Goal: Task Accomplishment & Management: Manage account settings

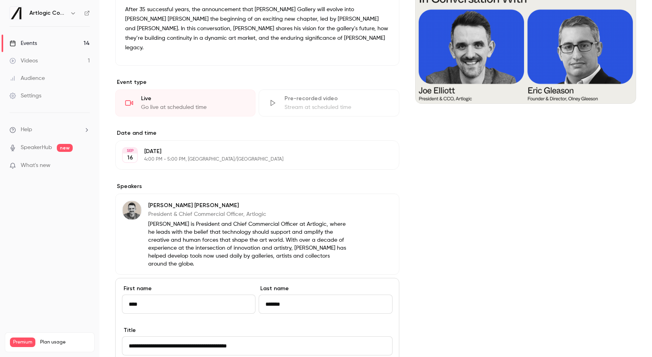
scroll to position [265, 0]
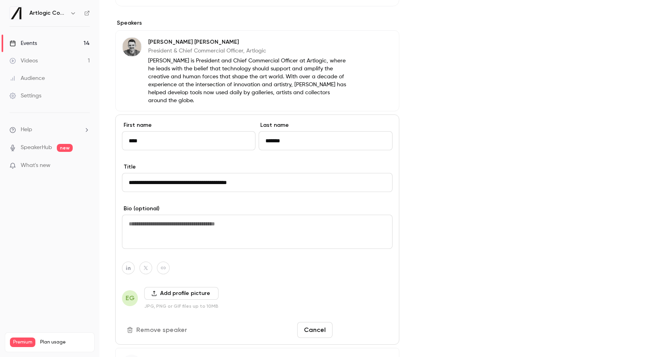
click at [368, 322] on button "Save changes" at bounding box center [364, 330] width 57 height 16
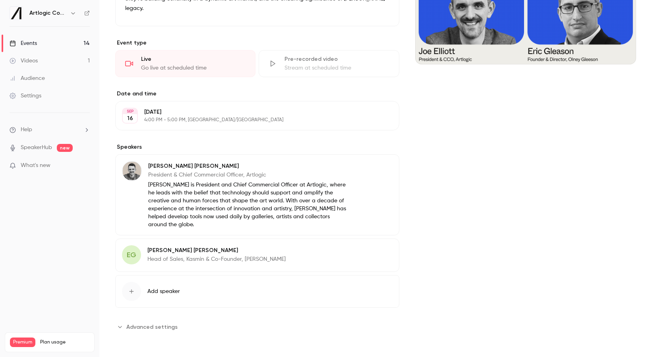
scroll to position [124, 0]
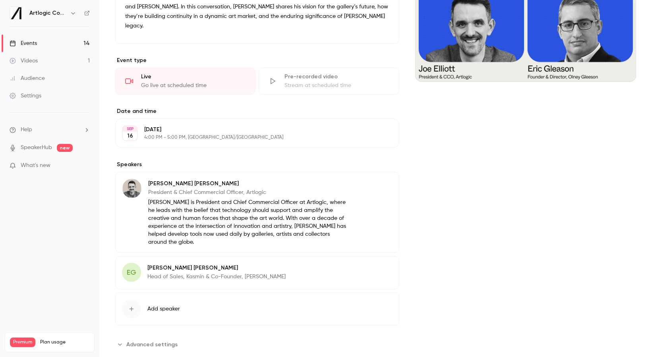
click at [37, 62] on div "Videos" at bounding box center [24, 61] width 28 height 8
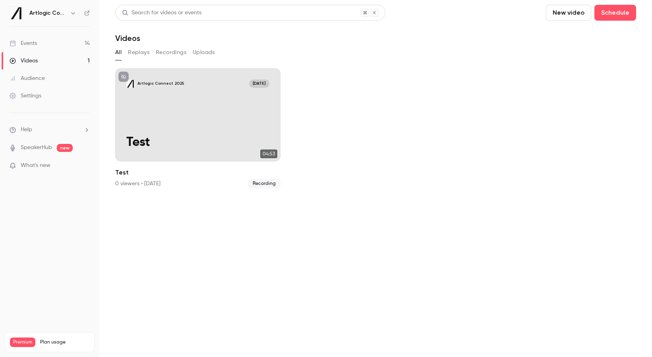
click at [35, 46] on div "Events" at bounding box center [23, 43] width 27 height 8
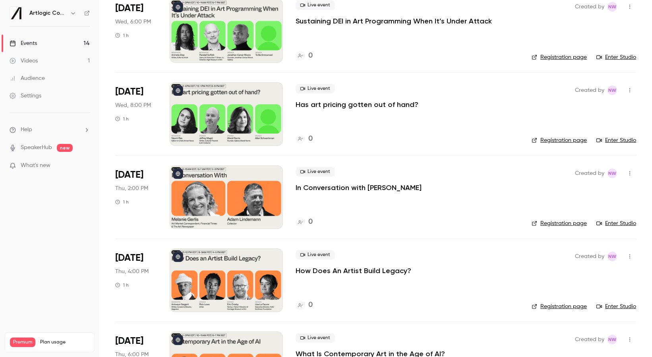
scroll to position [653, 0]
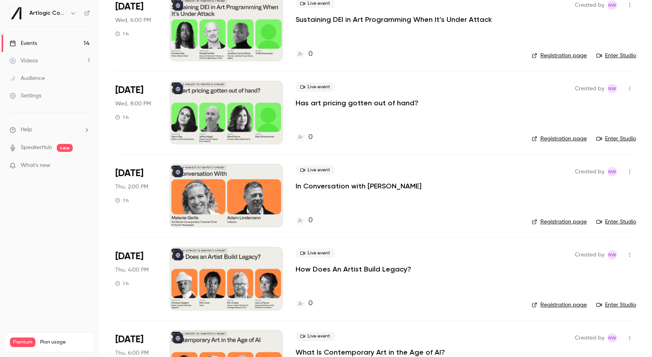
click at [245, 122] on div at bounding box center [226, 113] width 113 height 64
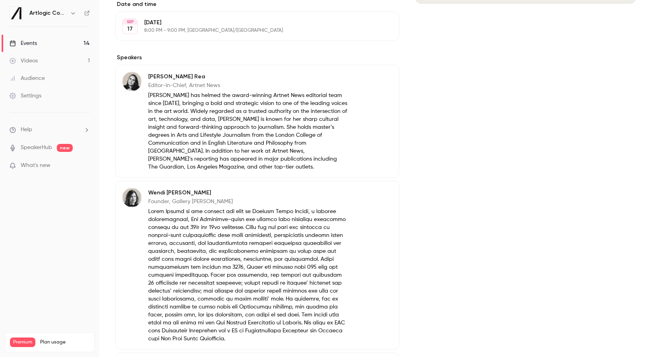
scroll to position [169, 0]
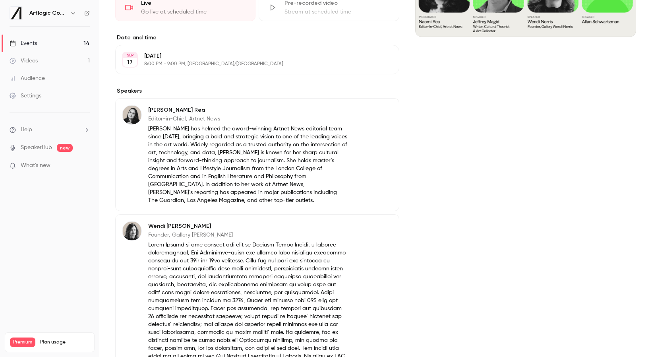
click at [176, 62] on p "8:00 PM - 9:00 PM, [GEOGRAPHIC_DATA]/[GEOGRAPHIC_DATA]" at bounding box center [250, 64] width 213 height 6
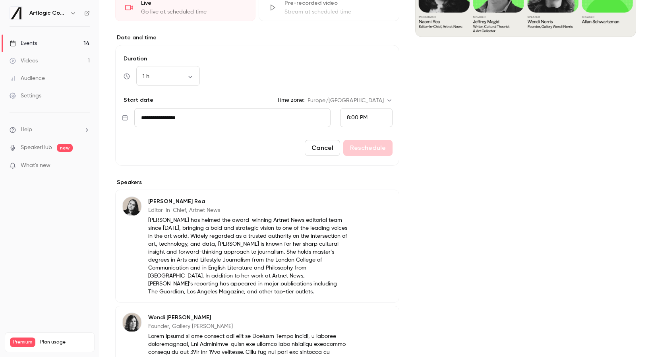
click at [161, 117] on input "**********" at bounding box center [232, 117] width 196 height 19
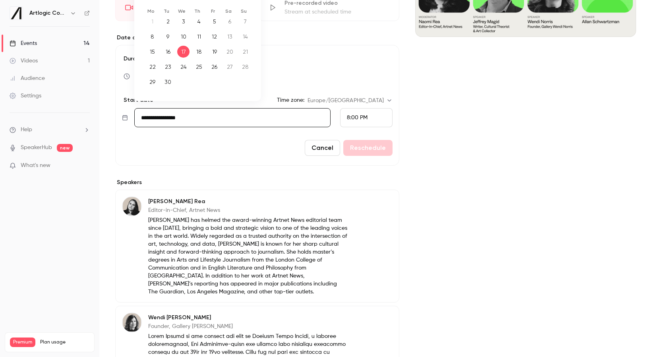
click at [197, 52] on div "18" at bounding box center [199, 52] width 12 height 12
type input "**********"
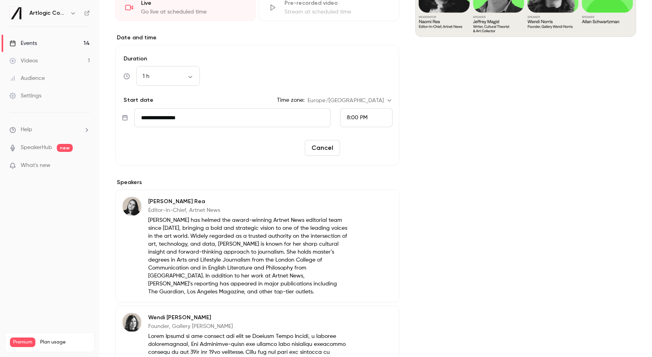
click at [363, 147] on button "Reschedule" at bounding box center [367, 148] width 49 height 16
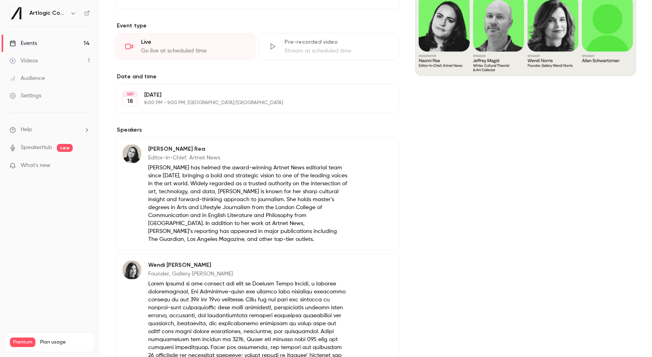
scroll to position [111, 0]
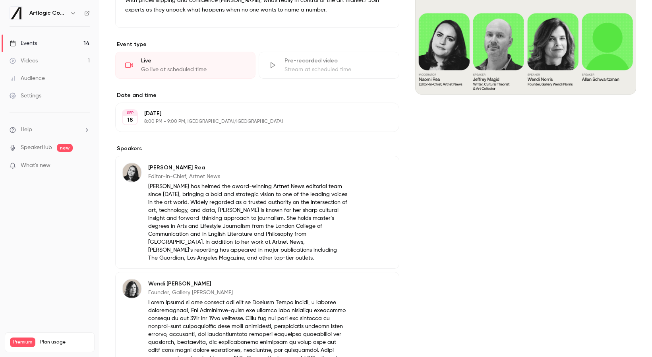
click at [508, 62] on div "Cover image" at bounding box center [525, 27] width 221 height 134
click at [0, 0] on input "Cover image" at bounding box center [0, 0] width 0 height 0
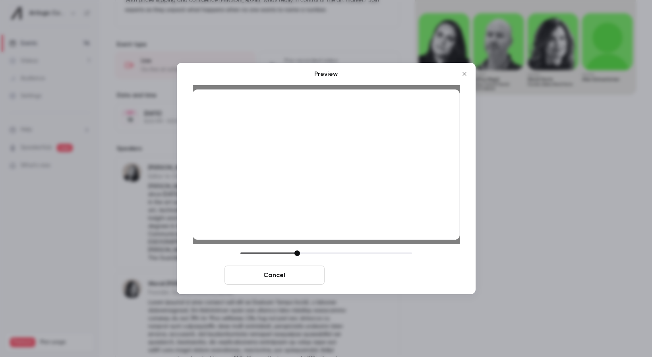
click at [358, 278] on button "Save cover" at bounding box center [378, 274] width 100 height 19
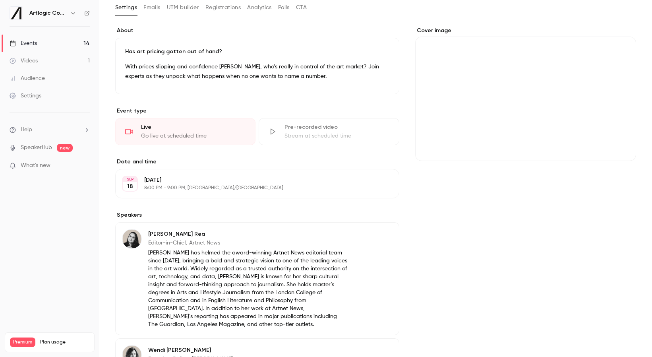
scroll to position [35, 0]
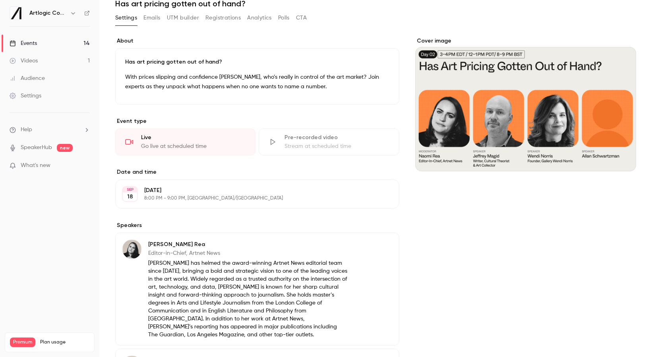
click at [621, 156] on icon "Cover image" at bounding box center [621, 157] width 9 height 6
click at [487, 125] on div "Cover image" at bounding box center [525, 104] width 221 height 134
click at [0, 0] on input "Cover image" at bounding box center [0, 0] width 0 height 0
click at [620, 154] on icon "Cover image" at bounding box center [621, 157] width 9 height 6
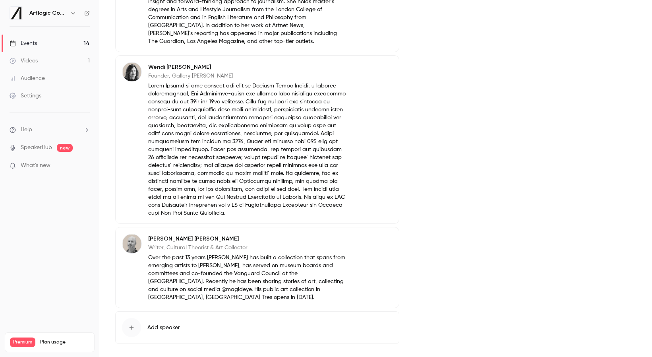
scroll to position [340, 0]
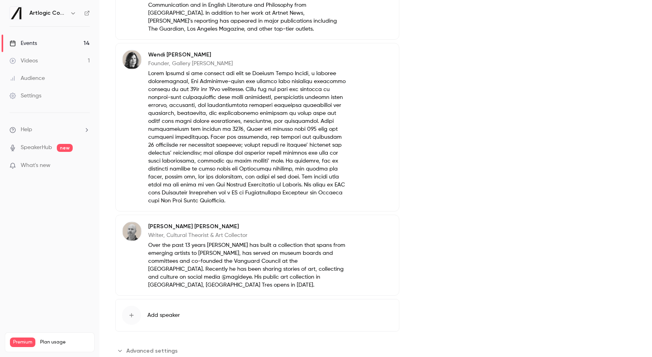
click at [167, 299] on button "Add speaker" at bounding box center [257, 315] width 284 height 33
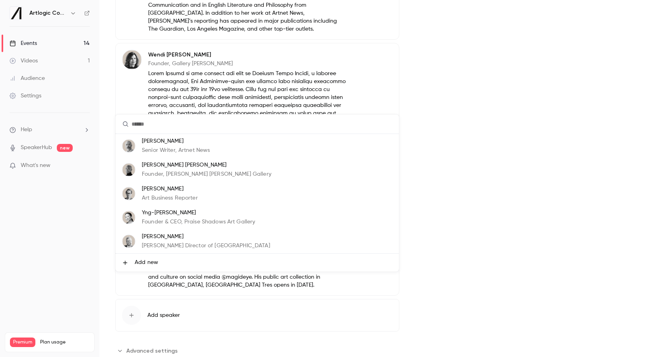
click at [162, 267] on li "Add new" at bounding box center [257, 262] width 283 height 18
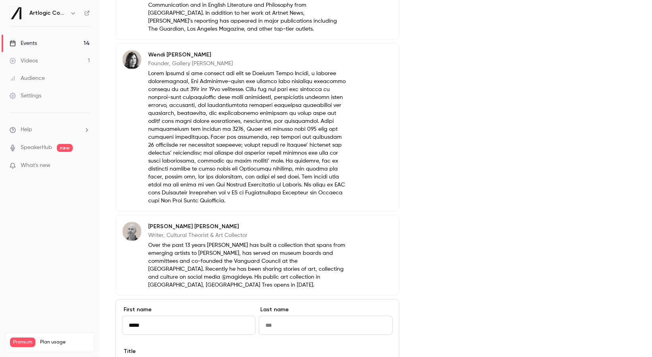
type input "*****"
click at [301, 315] on input "Last name" at bounding box center [324, 324] width 133 height 19
paste input "**********"
drag, startPoint x: 281, startPoint y: 302, endPoint x: 222, endPoint y: 303, distance: 59.2
click at [222, 305] on div "**********" at bounding box center [257, 326] width 270 height 42
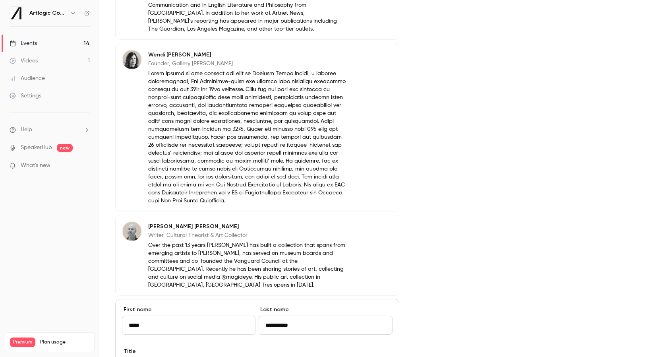
type input "**********"
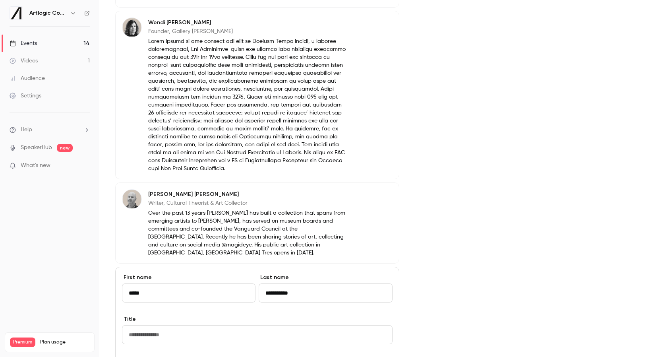
click at [174, 325] on input "Title" at bounding box center [257, 334] width 270 height 19
paste input "**********"
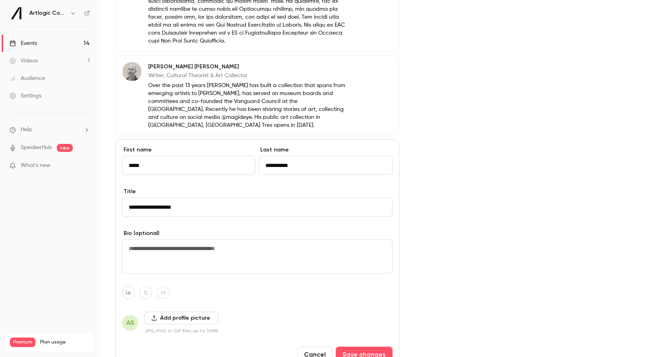
scroll to position [537, 0]
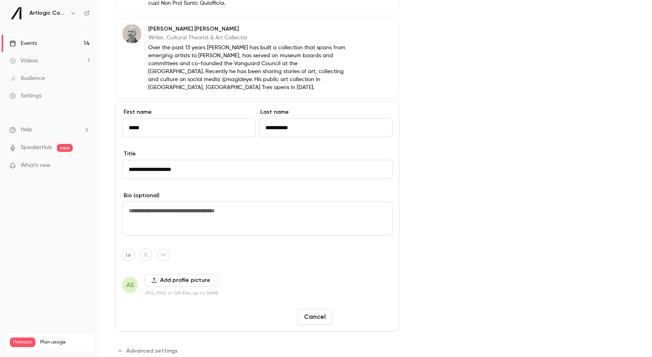
type input "**********"
click at [354, 309] on button "Save changes" at bounding box center [364, 317] width 57 height 16
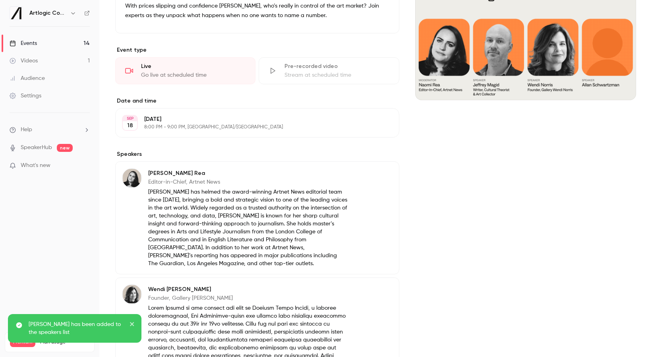
scroll to position [0, 0]
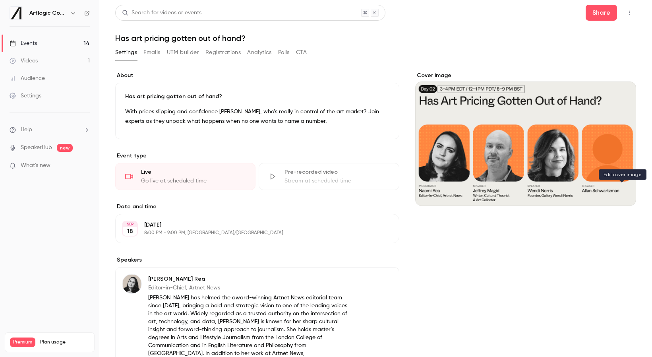
click at [620, 194] on icon "Cover image" at bounding box center [621, 191] width 5 height 5
click at [24, 66] on link "Videos 1" at bounding box center [49, 60] width 99 height 17
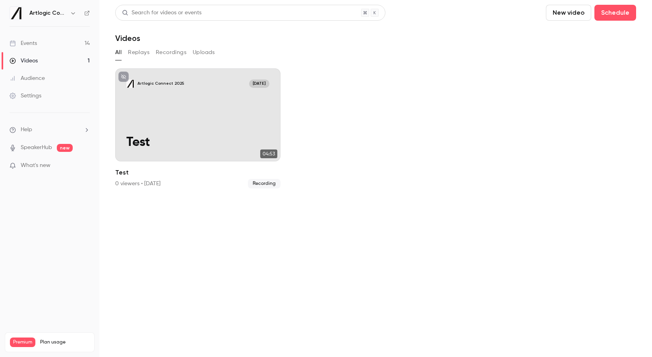
click at [27, 48] on link "Events 14" at bounding box center [49, 43] width 99 height 17
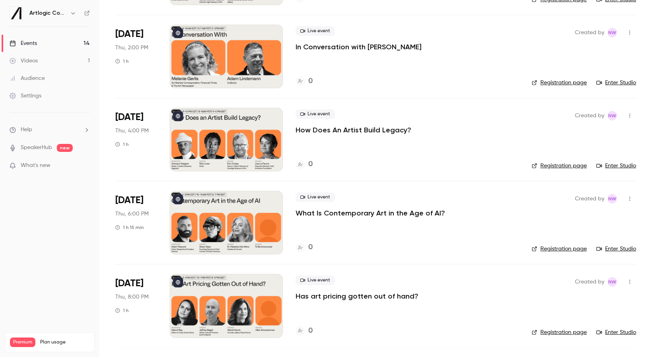
click at [214, 314] on div at bounding box center [226, 306] width 113 height 64
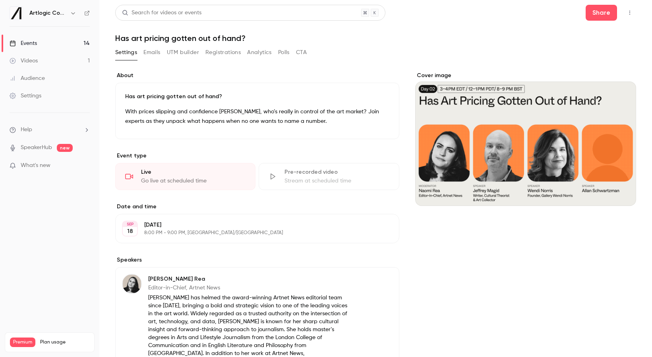
click at [617, 194] on icon "Cover image" at bounding box center [621, 191] width 9 height 6
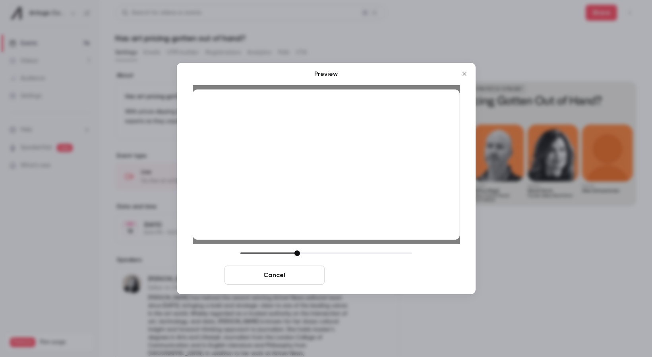
click at [393, 278] on button "Save cover" at bounding box center [378, 274] width 100 height 19
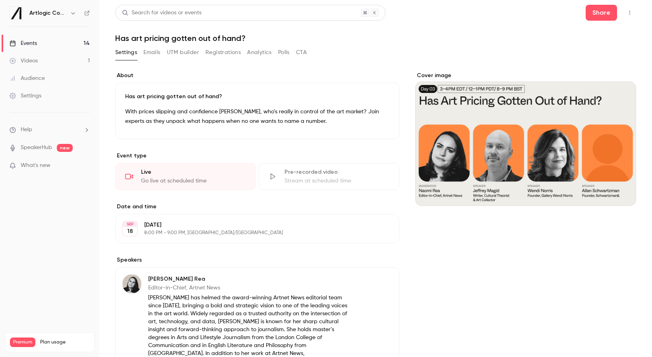
click at [35, 42] on div "Events" at bounding box center [23, 43] width 27 height 8
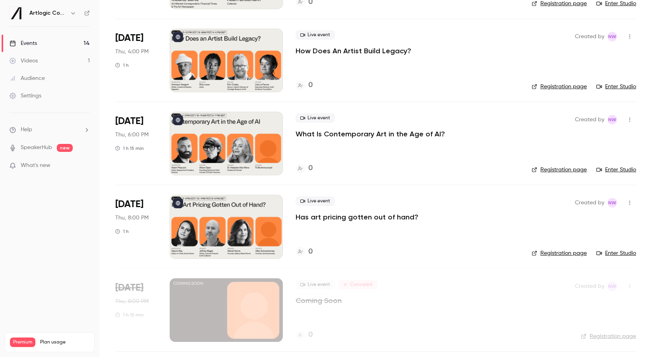
scroll to position [870, 0]
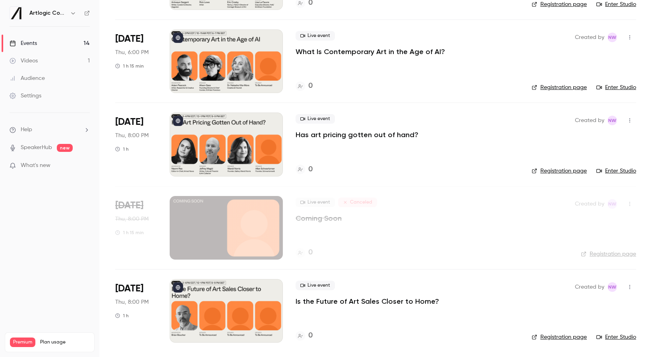
click at [229, 309] on div at bounding box center [226, 311] width 113 height 64
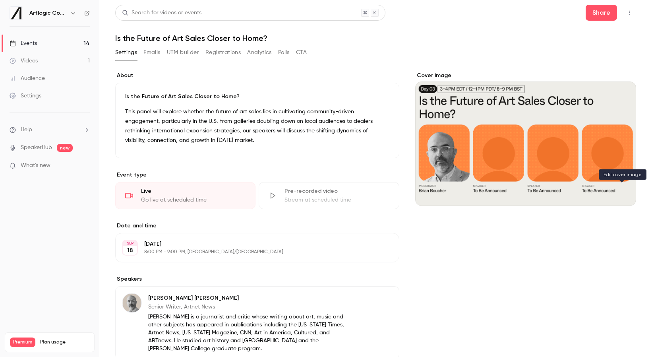
click at [620, 197] on button "Cover image" at bounding box center [621, 191] width 16 height 16
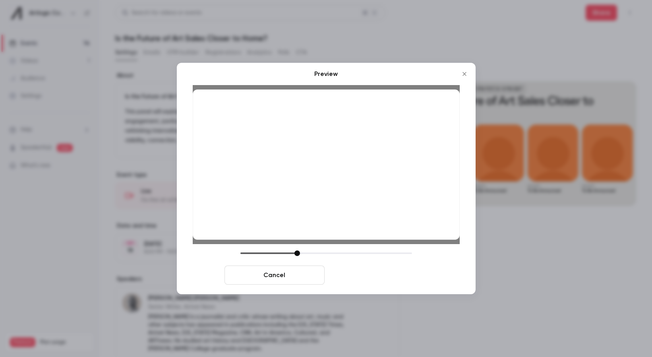
click at [385, 277] on button "Save cover" at bounding box center [378, 274] width 100 height 19
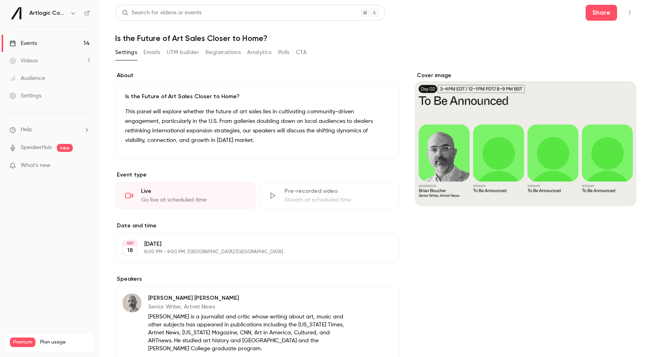
click at [174, 102] on div "Is the Future of Art Sales Closer to Home? This panel will explore whether the …" at bounding box center [257, 120] width 284 height 75
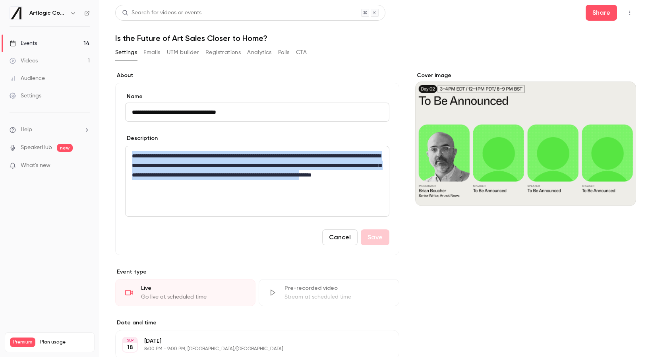
drag, startPoint x: 187, startPoint y: 176, endPoint x: 73, endPoint y: 147, distance: 117.8
click at [73, 147] on div "**********" at bounding box center [326, 178] width 652 height 357
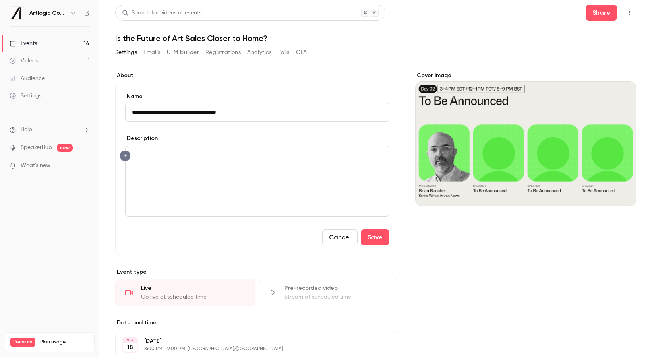
click at [187, 108] on input "**********" at bounding box center [257, 111] width 264 height 19
type input "**********"
click at [361, 229] on button "Save" at bounding box center [375, 237] width 29 height 16
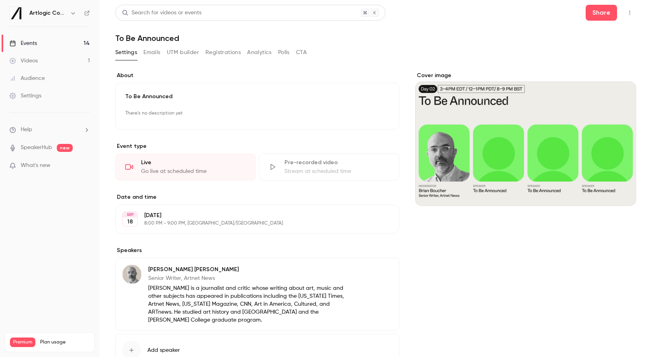
click at [57, 48] on link "Events 14" at bounding box center [49, 43] width 99 height 17
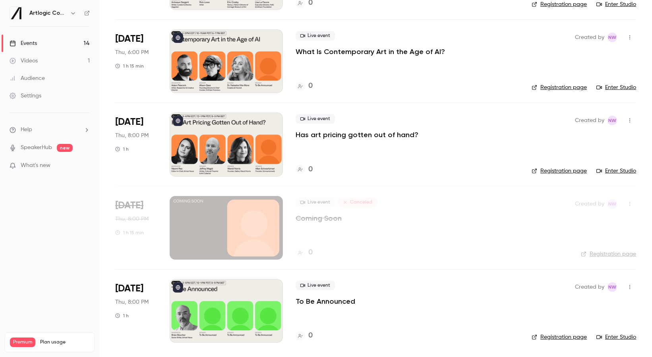
click at [210, 323] on div at bounding box center [226, 311] width 113 height 64
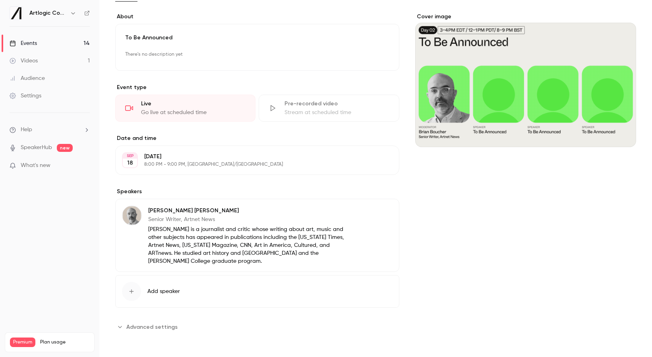
click at [184, 154] on p "[DATE]" at bounding box center [250, 156] width 213 height 8
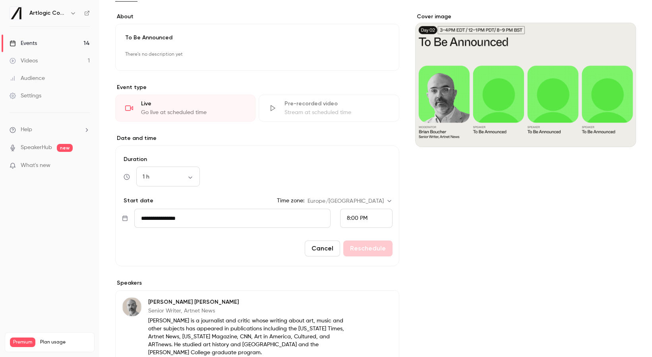
click at [208, 222] on input "**********" at bounding box center [232, 217] width 196 height 19
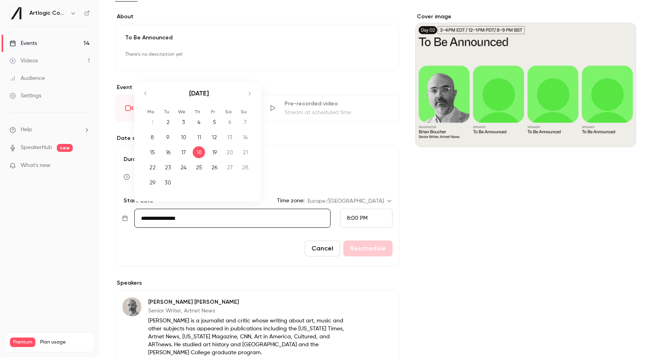
click at [188, 151] on div "17" at bounding box center [183, 152] width 12 height 12
type input "**********"
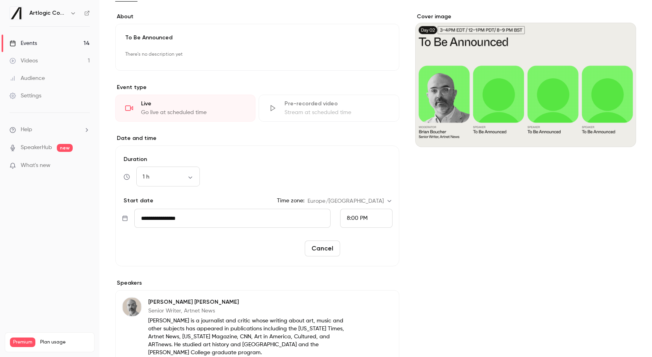
click at [374, 249] on button "Reschedule" at bounding box center [367, 248] width 49 height 16
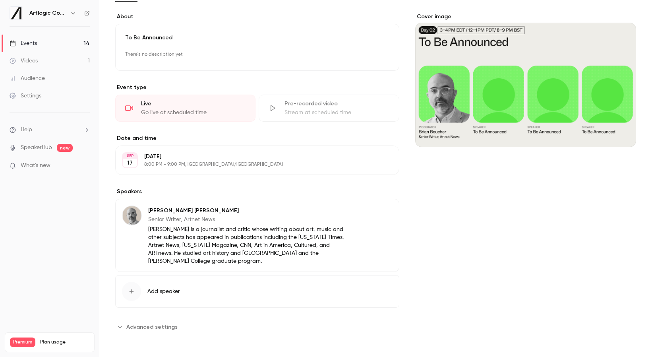
click at [55, 45] on link "Events 14" at bounding box center [49, 43] width 99 height 17
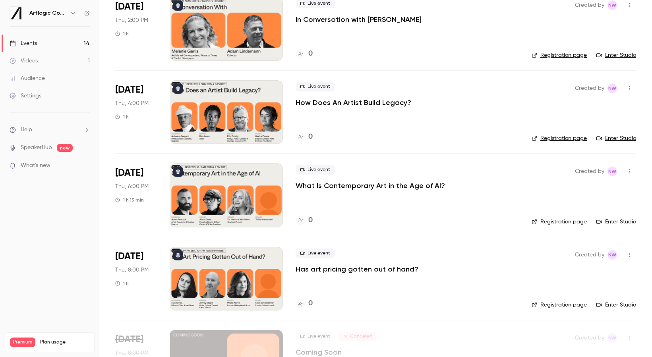
scroll to position [870, 0]
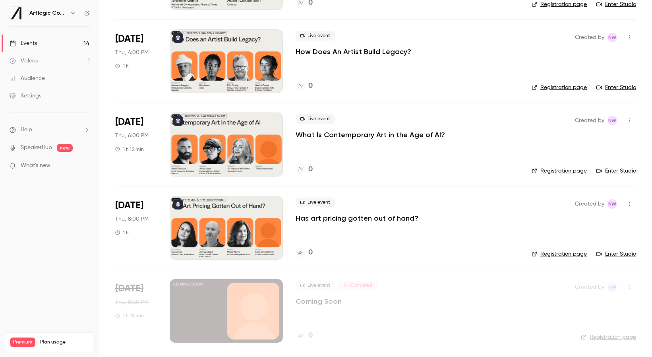
click at [249, 216] on div at bounding box center [226, 228] width 113 height 64
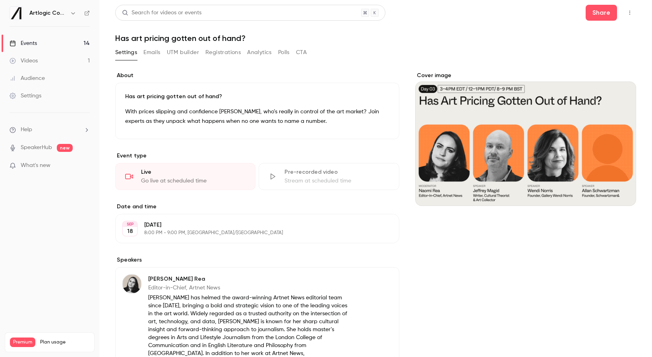
click at [557, 118] on div "Cover image" at bounding box center [525, 138] width 221 height 134
click at [0, 0] on input "Cover image" at bounding box center [0, 0] width 0 height 0
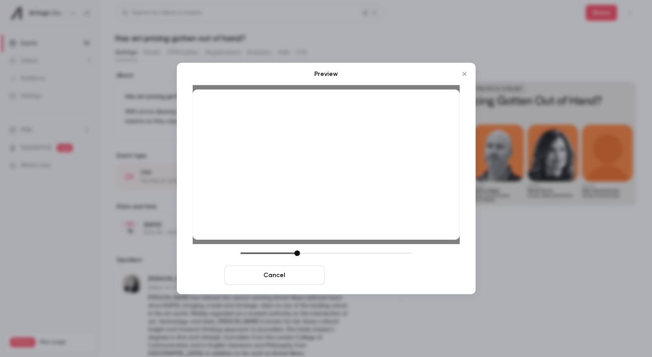
click at [392, 276] on button "Save cover" at bounding box center [378, 274] width 100 height 19
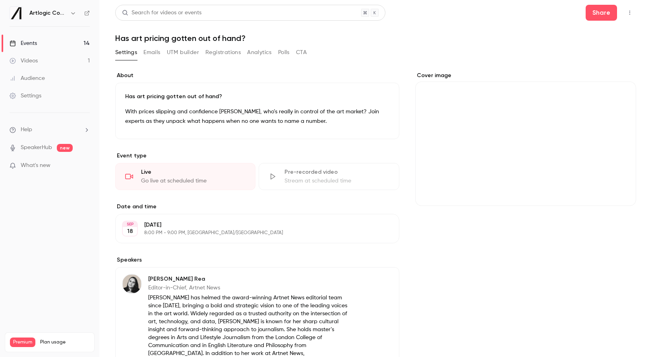
scroll to position [376, 0]
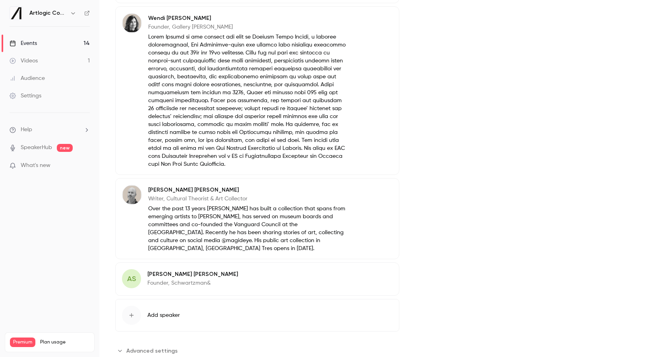
click at [247, 262] on div "AS [PERSON_NAME] Founder, [PERSON_NAME] Edit" at bounding box center [257, 278] width 284 height 33
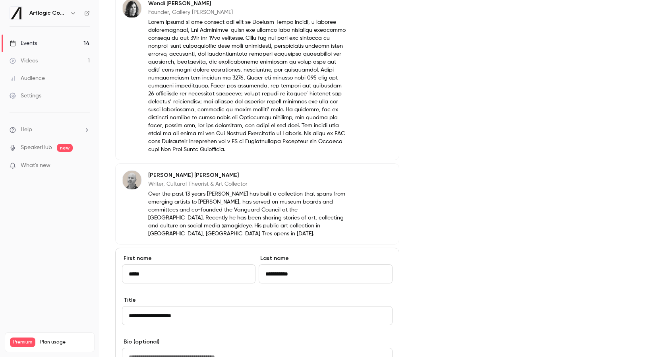
scroll to position [404, 0]
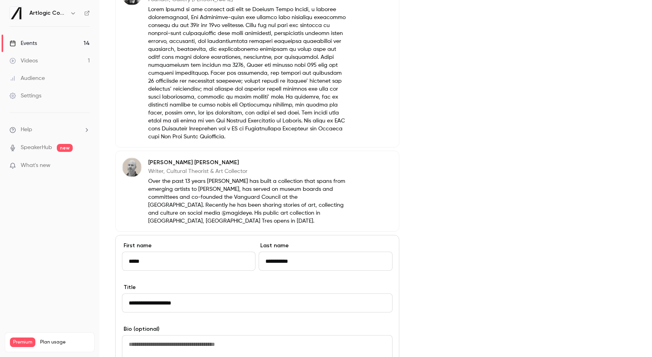
click at [162, 335] on textarea at bounding box center [257, 352] width 270 height 34
paste textarea "**********"
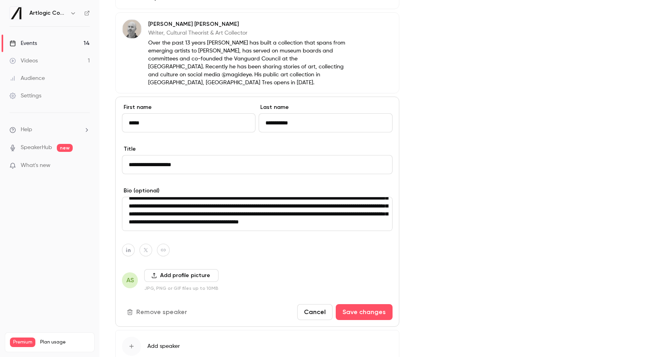
scroll to position [542, 0]
type textarea "**********"
click at [164, 268] on button "Add profile picture" at bounding box center [181, 274] width 74 height 13
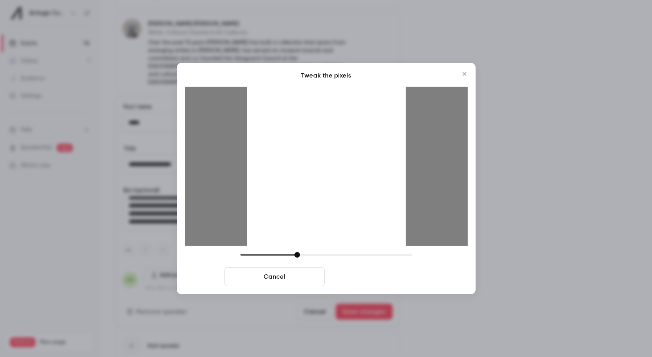
click at [360, 273] on button "Crop and save" at bounding box center [378, 276] width 100 height 19
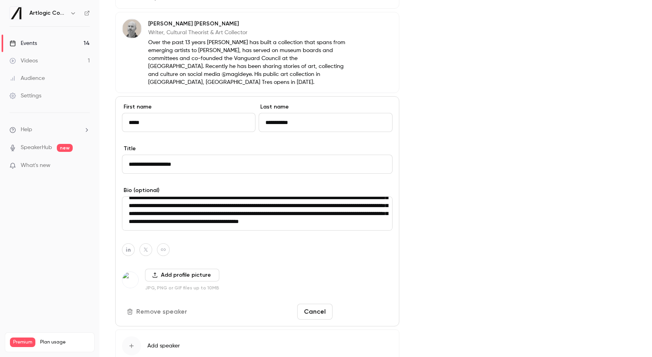
click at [385, 303] on button "Save changes" at bounding box center [364, 311] width 57 height 16
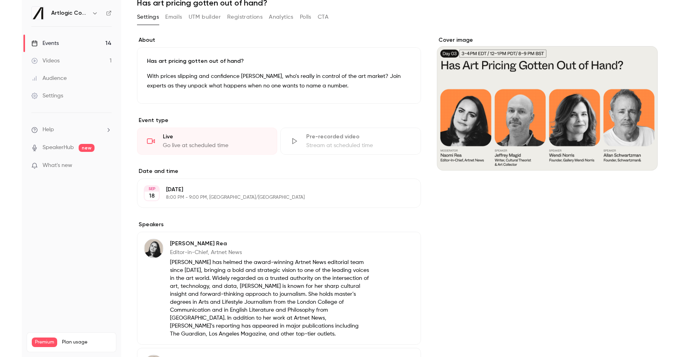
scroll to position [0, 0]
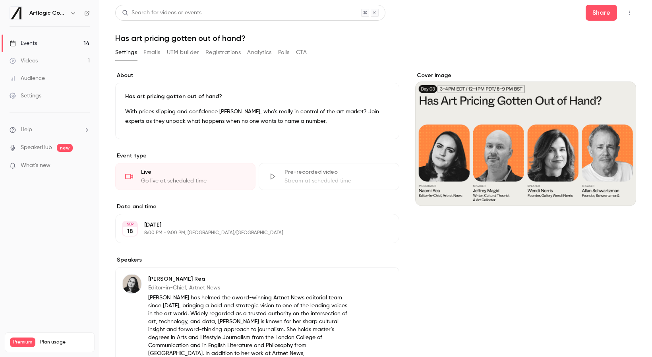
click at [52, 43] on link "Events 14" at bounding box center [49, 43] width 99 height 17
